Goal: Navigation & Orientation: Find specific page/section

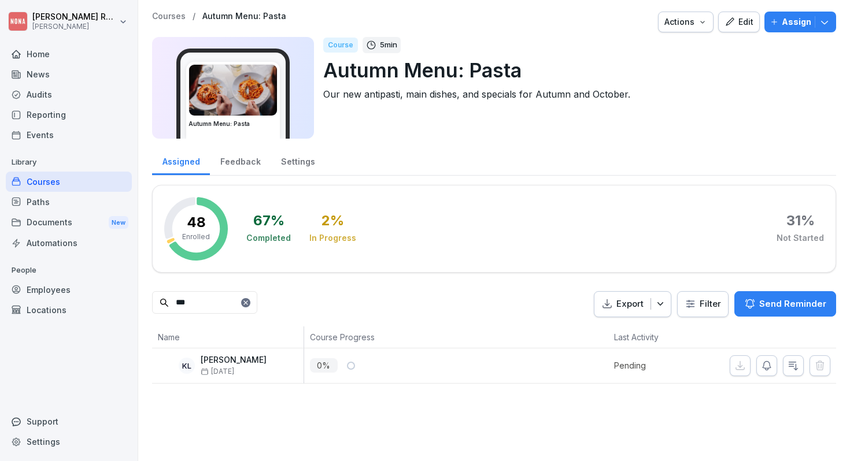
click at [238, 157] on div "Feedback" at bounding box center [240, 160] width 61 height 29
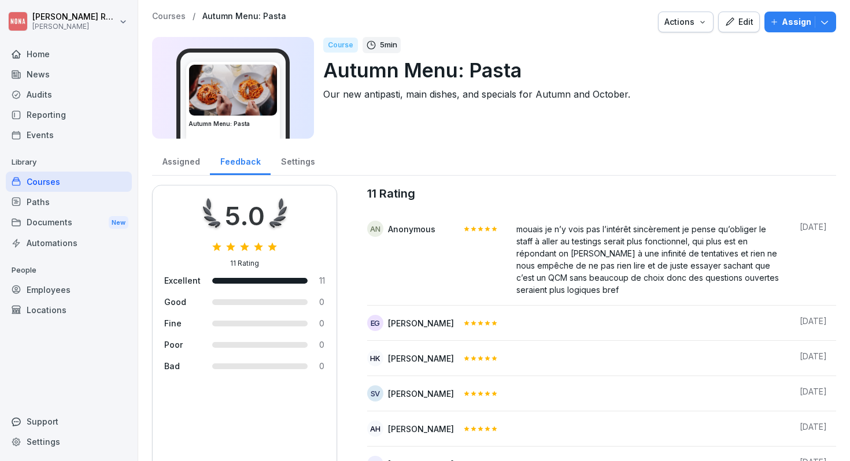
click at [178, 164] on div "Assigned" at bounding box center [181, 160] width 58 height 29
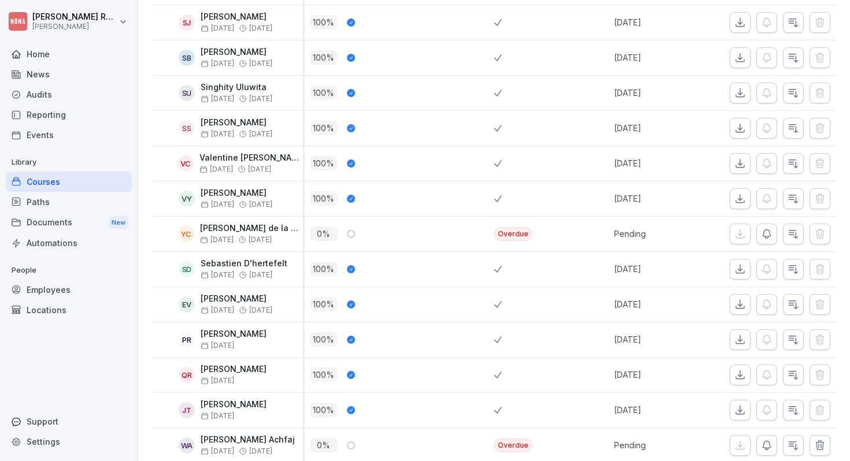
scroll to position [1591, 0]
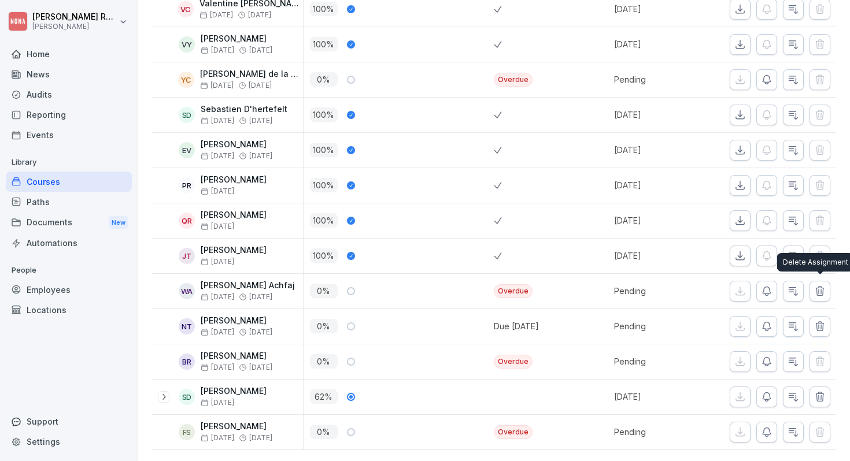
click at [825, 291] on button "button" at bounding box center [819, 291] width 21 height 21
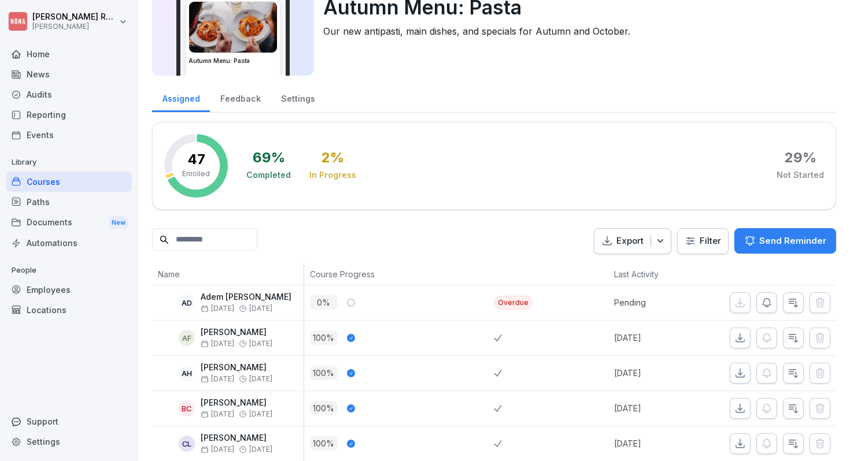
scroll to position [64, 0]
click at [711, 236] on html "[PERSON_NAME] [PERSON_NAME] Home News Audits Reporting Events Library Courses P…" at bounding box center [425, 230] width 850 height 461
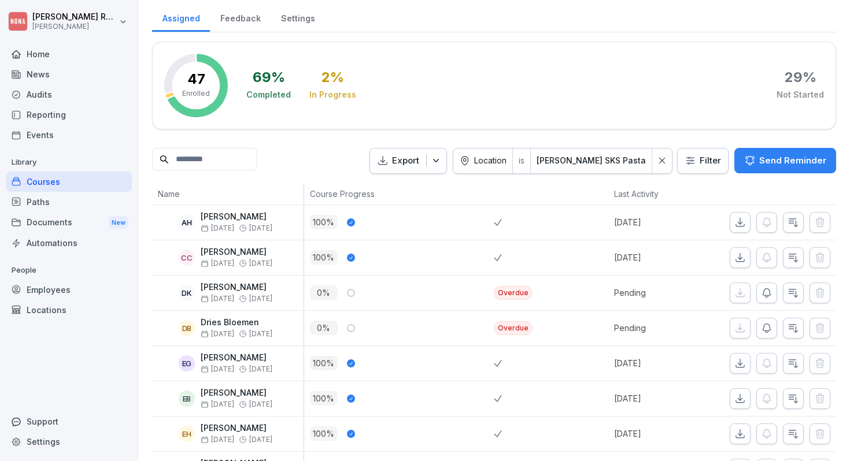
scroll to position [0, 0]
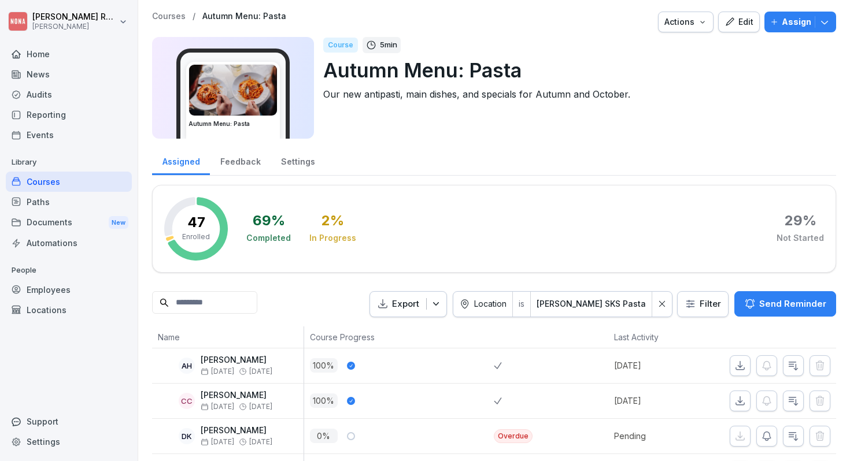
click at [660, 303] on div at bounding box center [662, 304] width 20 height 25
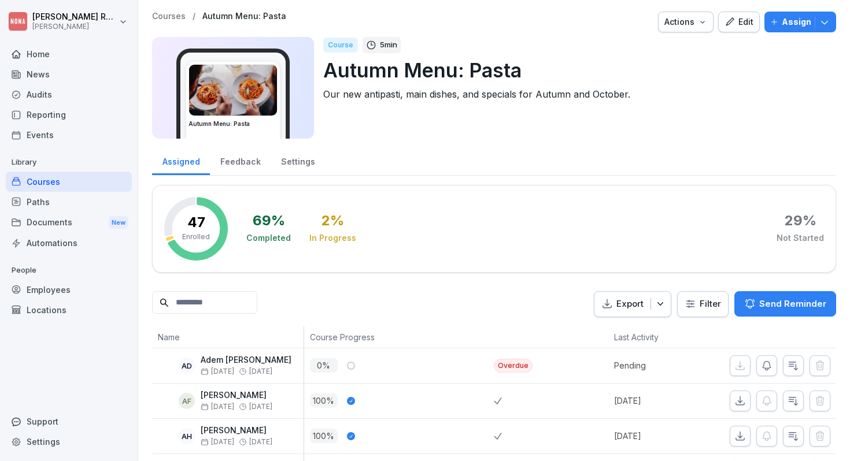
click at [49, 53] on div "Home" at bounding box center [69, 54] width 126 height 20
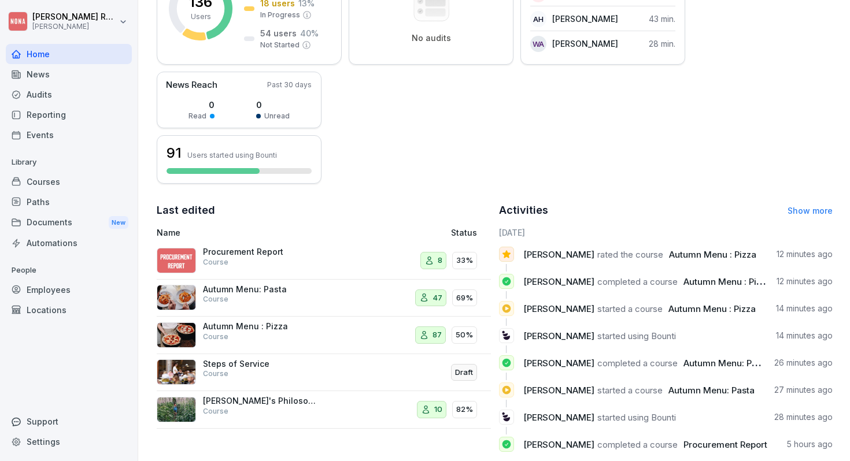
scroll to position [240, 0]
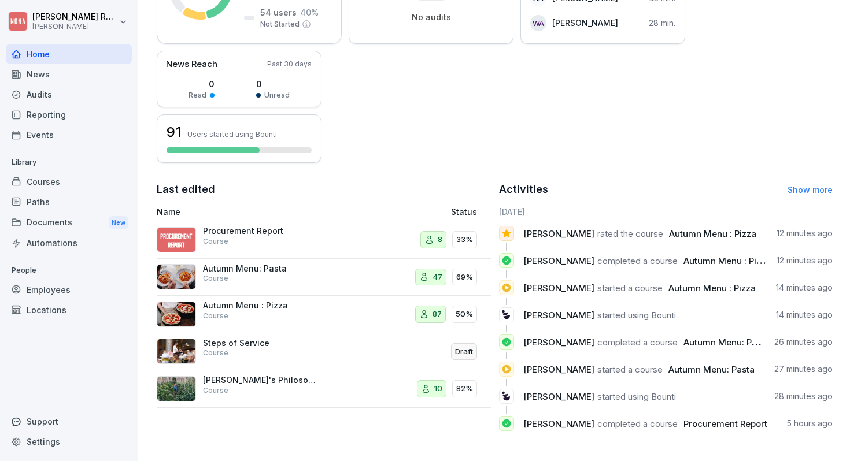
click at [340, 273] on div "Autumn Menu: Pasta Course" at bounding box center [259, 278] width 204 height 28
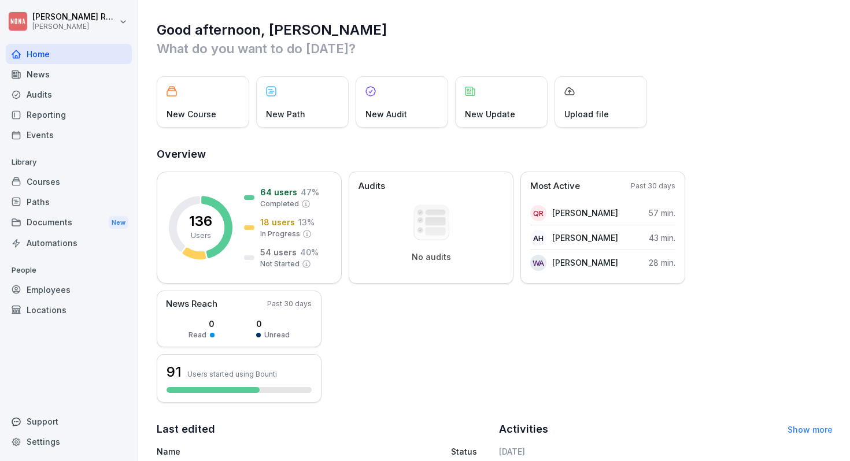
click at [73, 56] on div "Home" at bounding box center [69, 54] width 126 height 20
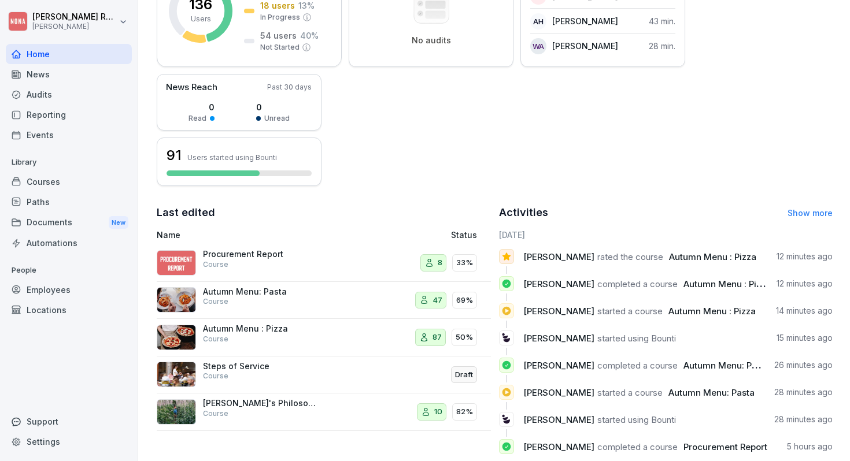
scroll to position [240, 0]
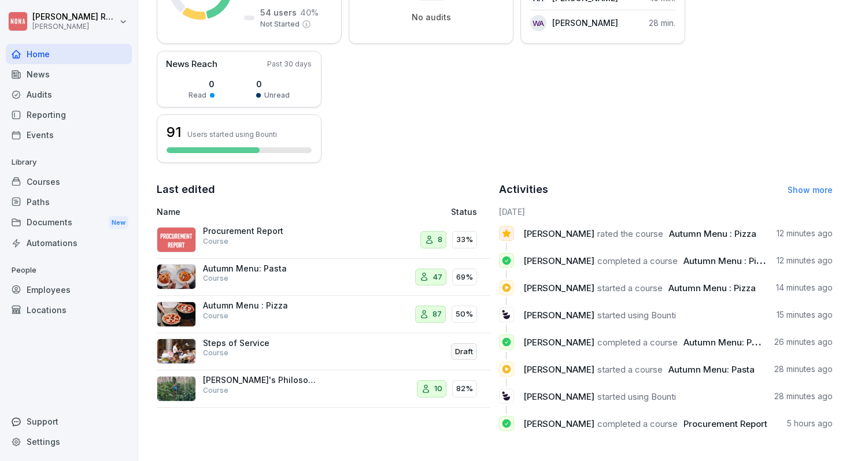
click at [806, 192] on link "Show more" at bounding box center [809, 190] width 45 height 10
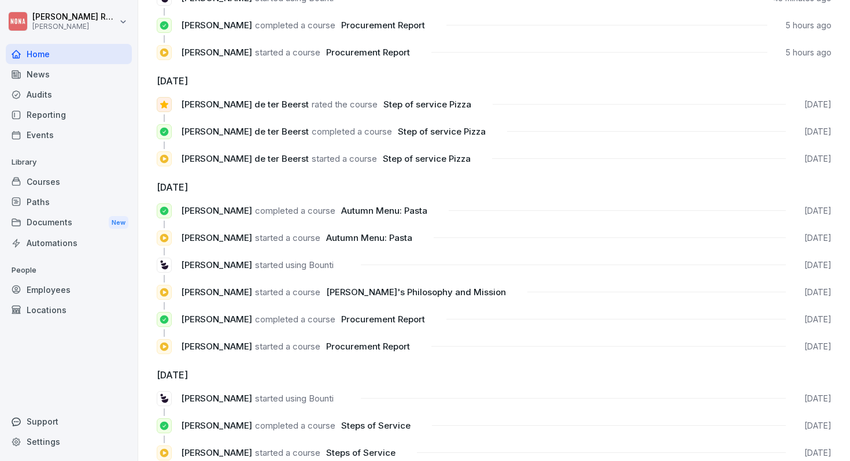
scroll to position [713, 0]
